Goal: Find specific page/section: Find specific page/section

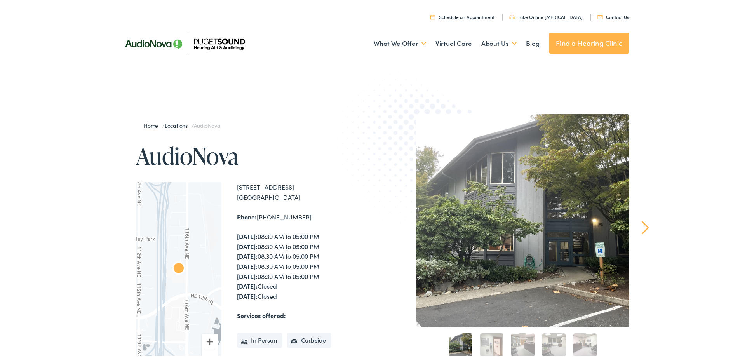
click at [643, 224] on link "Next" at bounding box center [645, 226] width 7 height 14
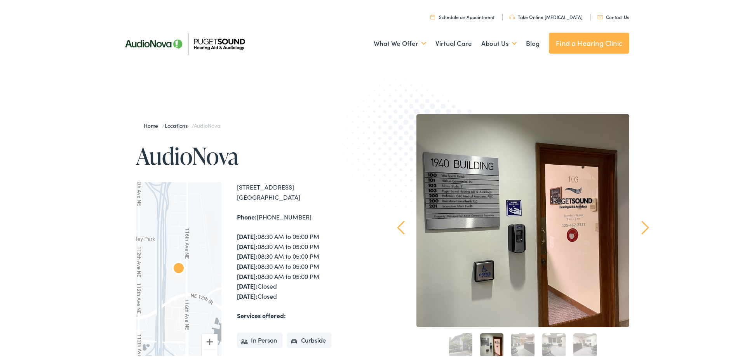
click at [643, 224] on link "Next" at bounding box center [645, 226] width 7 height 14
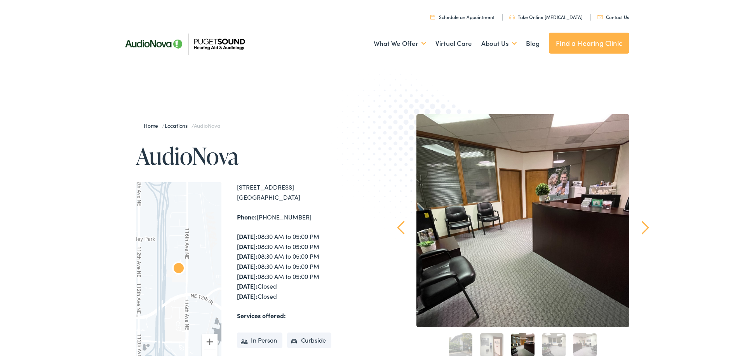
click at [643, 224] on link "Next" at bounding box center [645, 226] width 7 height 14
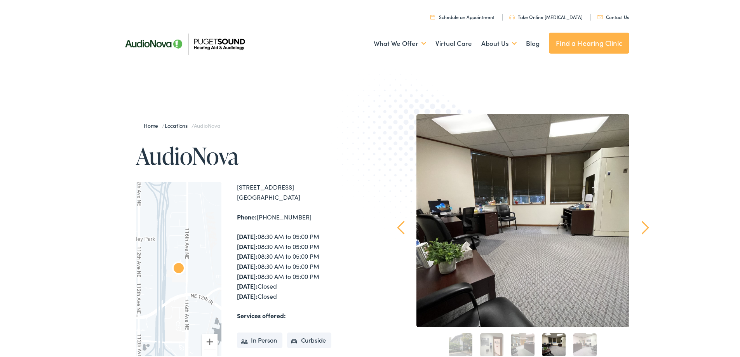
click at [643, 224] on link "Next" at bounding box center [645, 226] width 7 height 14
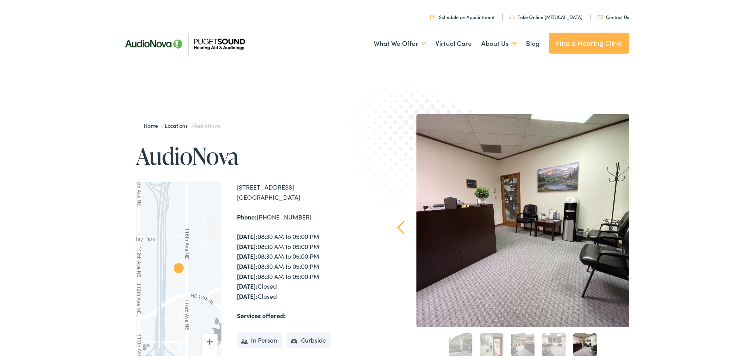
click at [643, 224] on div "Home / Locations / AudioNova AudioNova ← Move left → Move right ↑ Move up ↓ Mov…" at bounding box center [373, 280] width 746 height 413
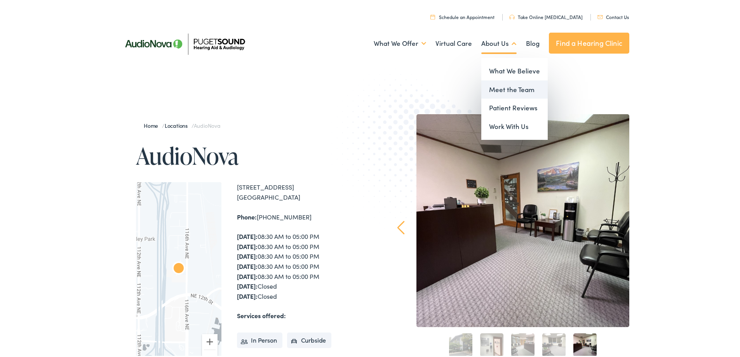
click at [503, 92] on link "Meet the Team" at bounding box center [514, 88] width 66 height 19
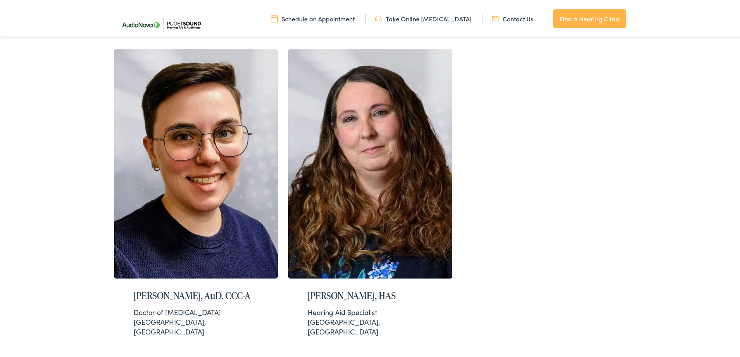
scroll to position [1476, 0]
